Goal: Task Accomplishment & Management: Use online tool/utility

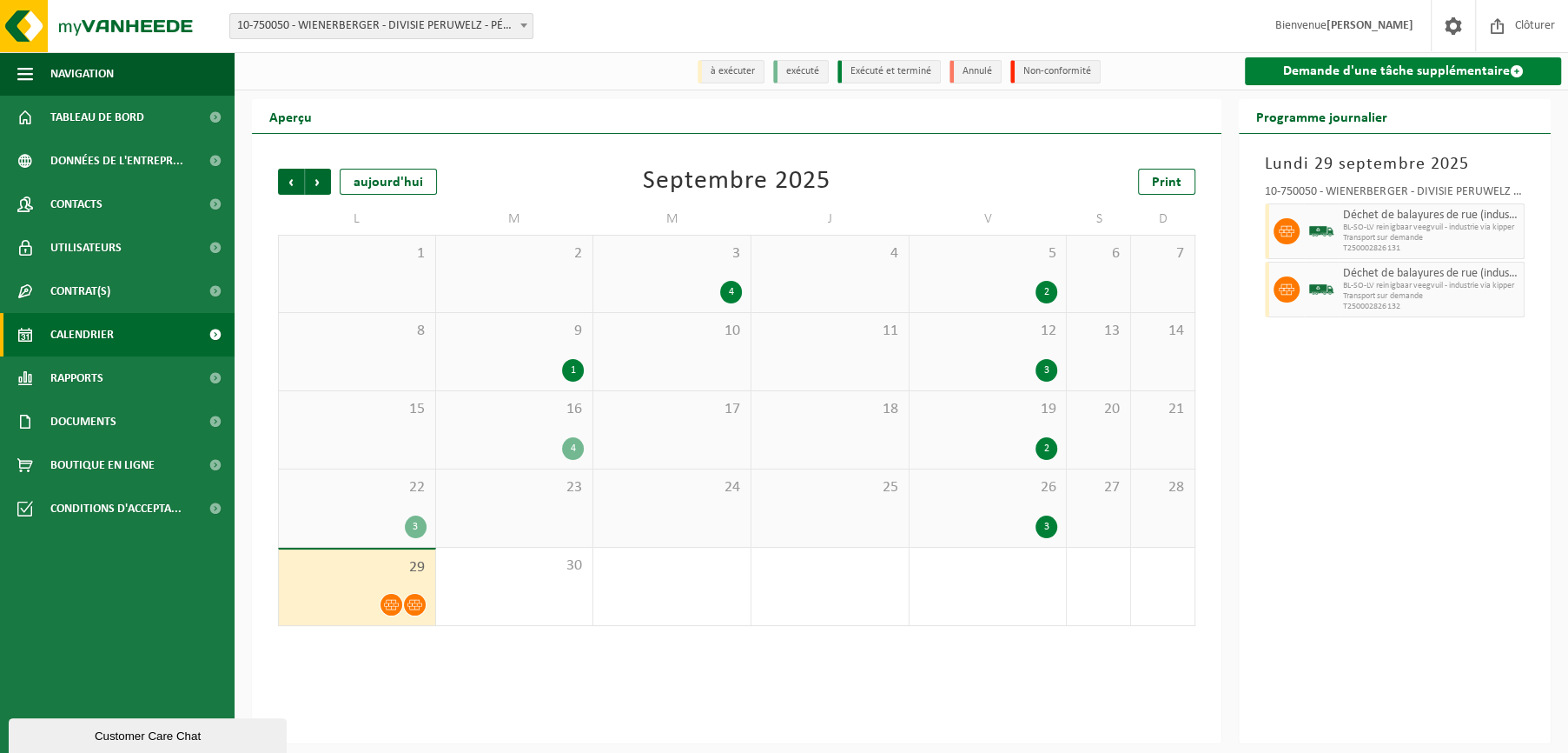
click at [1387, 71] on link "Demande d'une tâche supplémentaire" at bounding box center [1402, 71] width 317 height 28
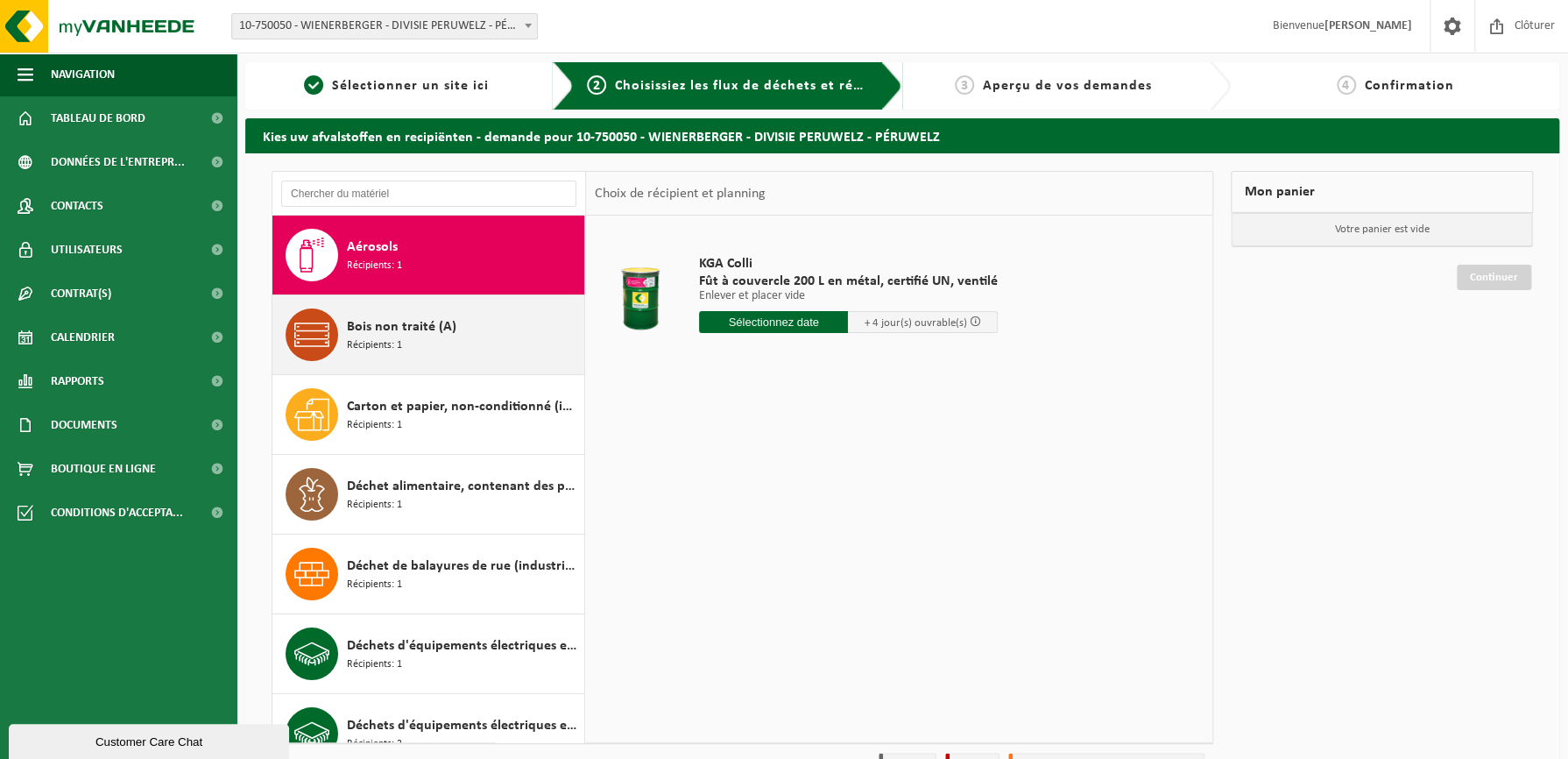
click at [404, 341] on div "Bois non traité (A) Récipients: 1" at bounding box center [462, 335] width 233 height 53
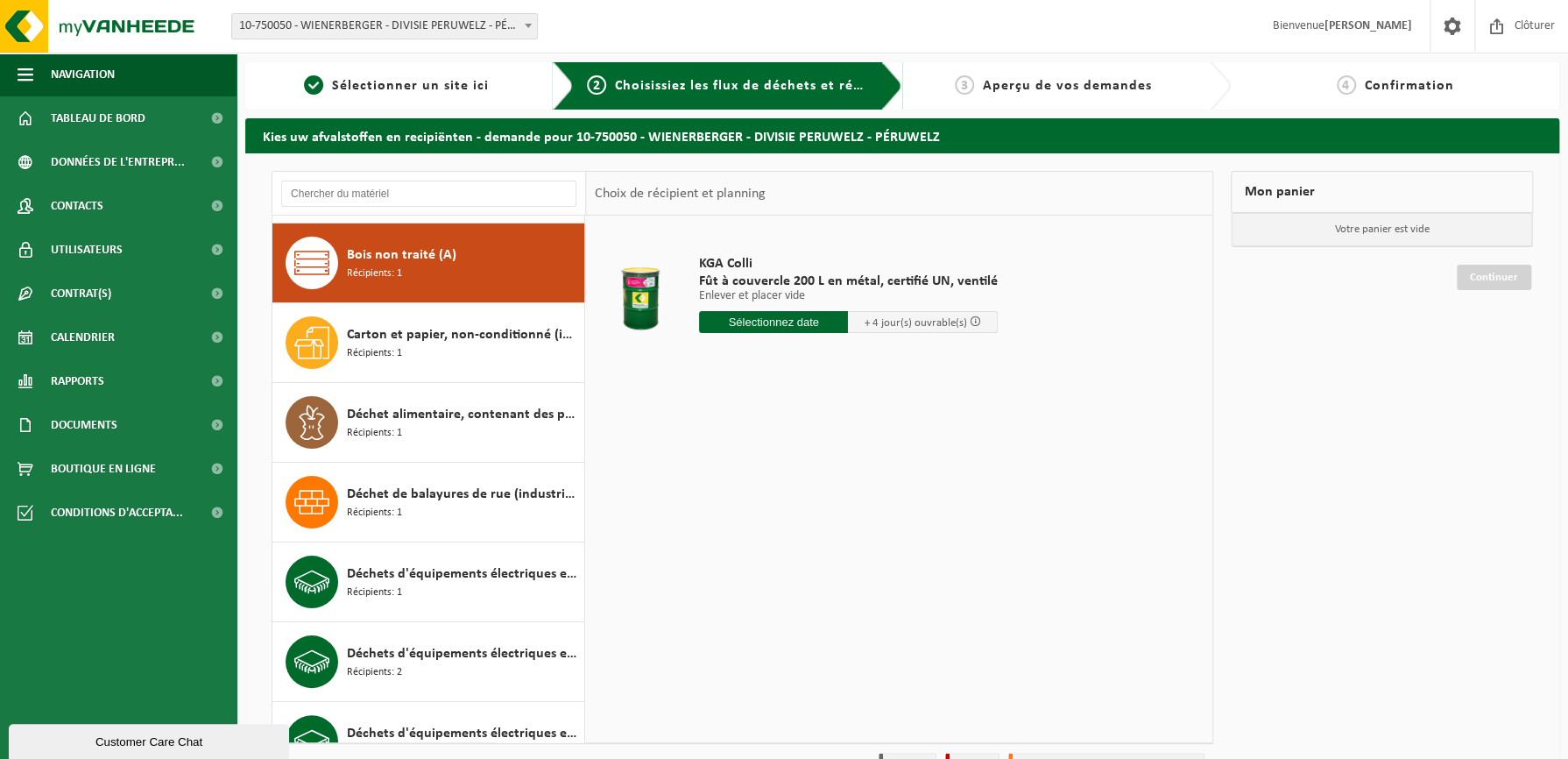
scroll to position [79, 0]
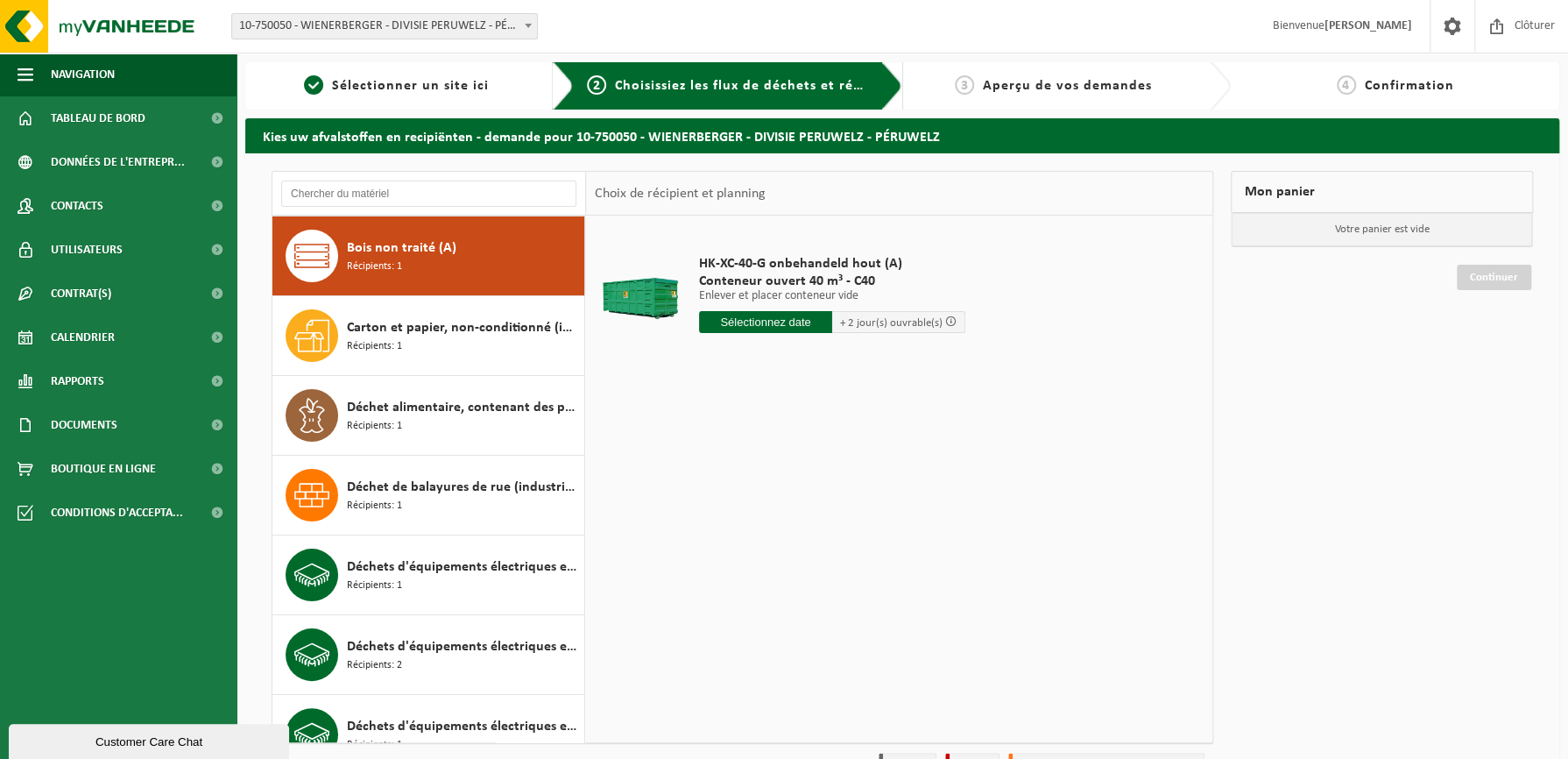
click at [765, 324] on input "text" at bounding box center [766, 322] width 134 height 22
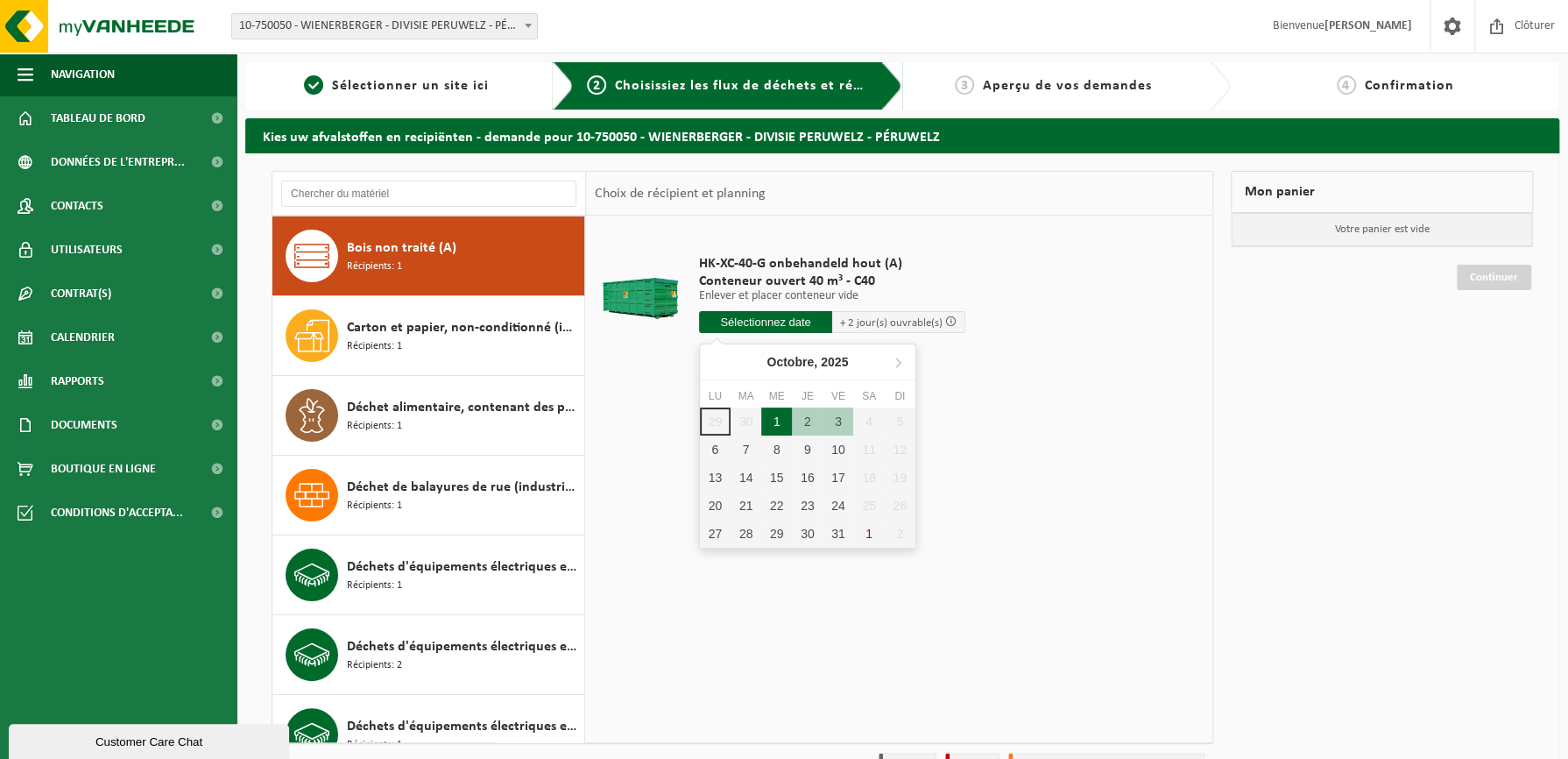
click at [784, 426] on div "1" at bounding box center [776, 421] width 30 height 28
type input "à partir de 2025-10-01"
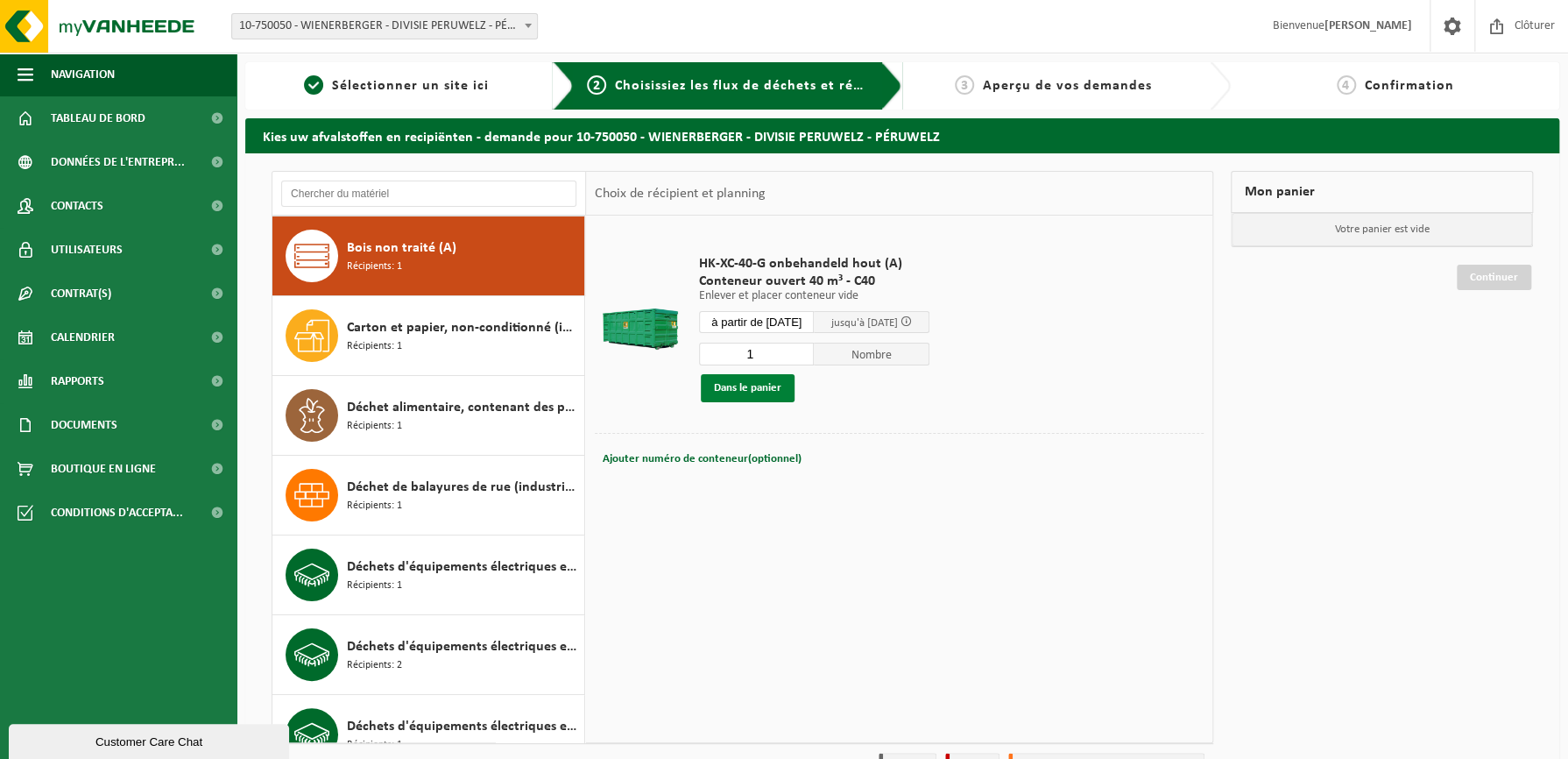
click at [755, 394] on button "Dans le panier" at bounding box center [747, 388] width 93 height 28
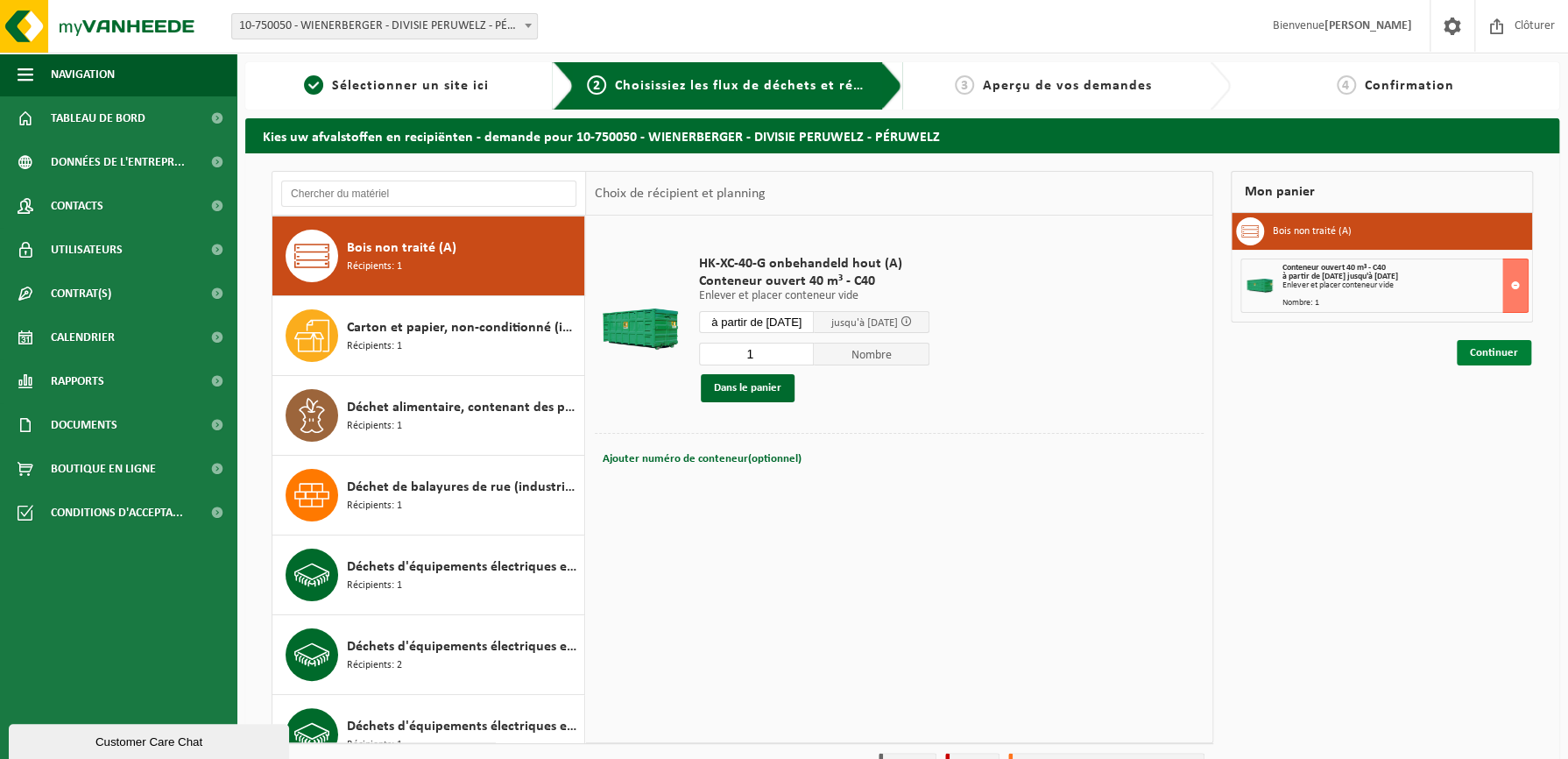
click at [1478, 359] on link "Continuer" at bounding box center [1494, 352] width 75 height 26
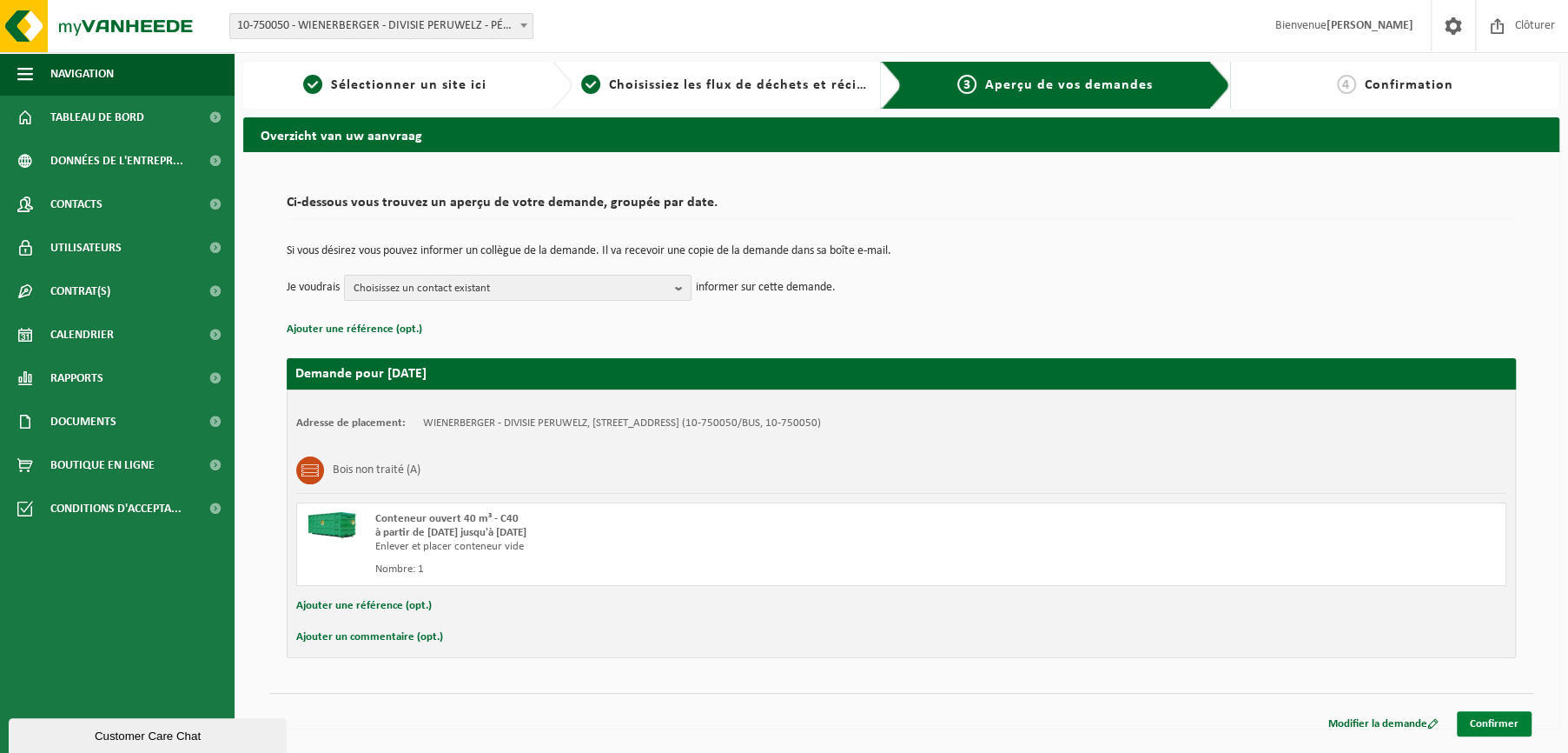
click at [1519, 723] on link "Confirmer" at bounding box center [1494, 724] width 75 height 25
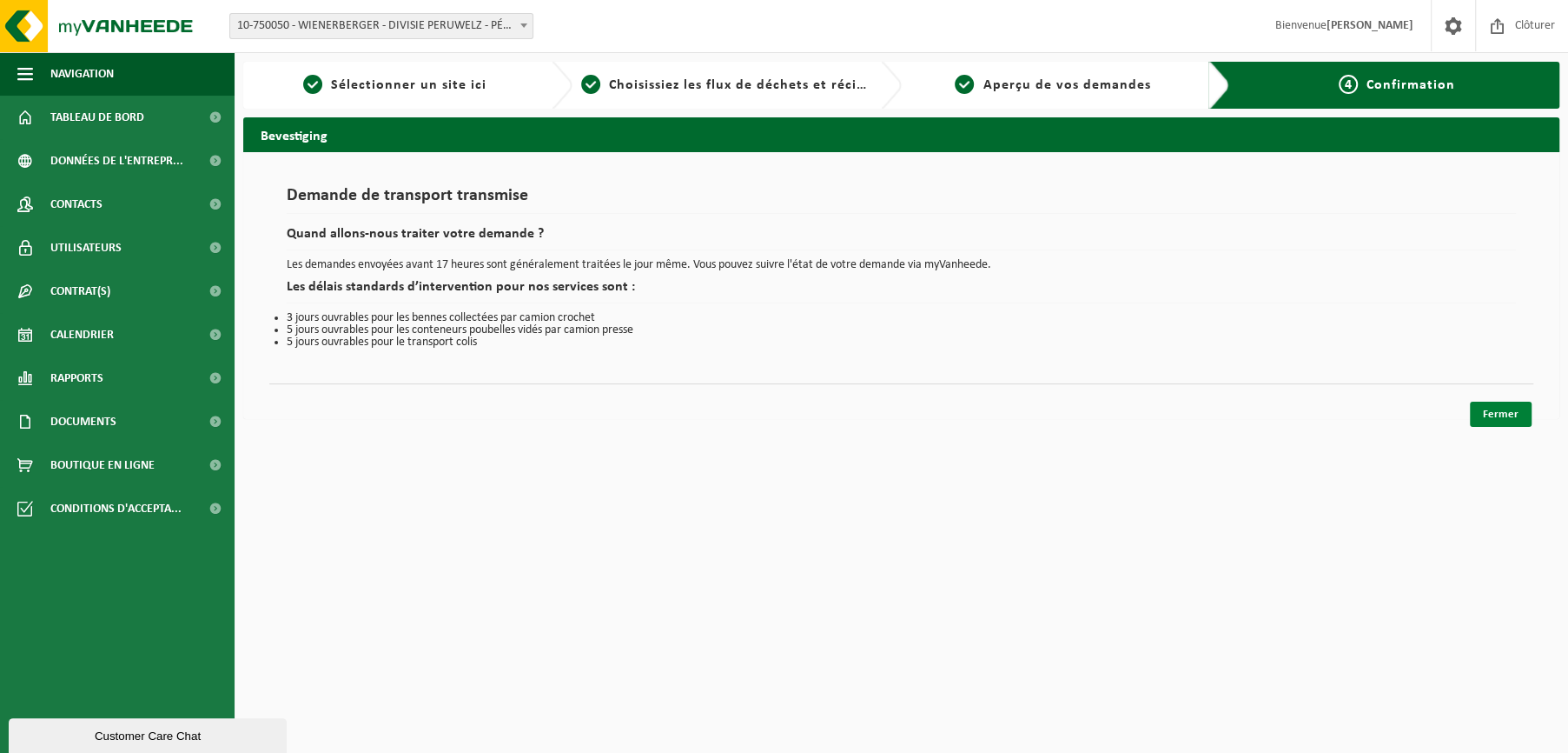
click at [1499, 408] on link "Fermer" at bounding box center [1500, 414] width 61 height 25
